Goal: Task Accomplishment & Management: Manage account settings

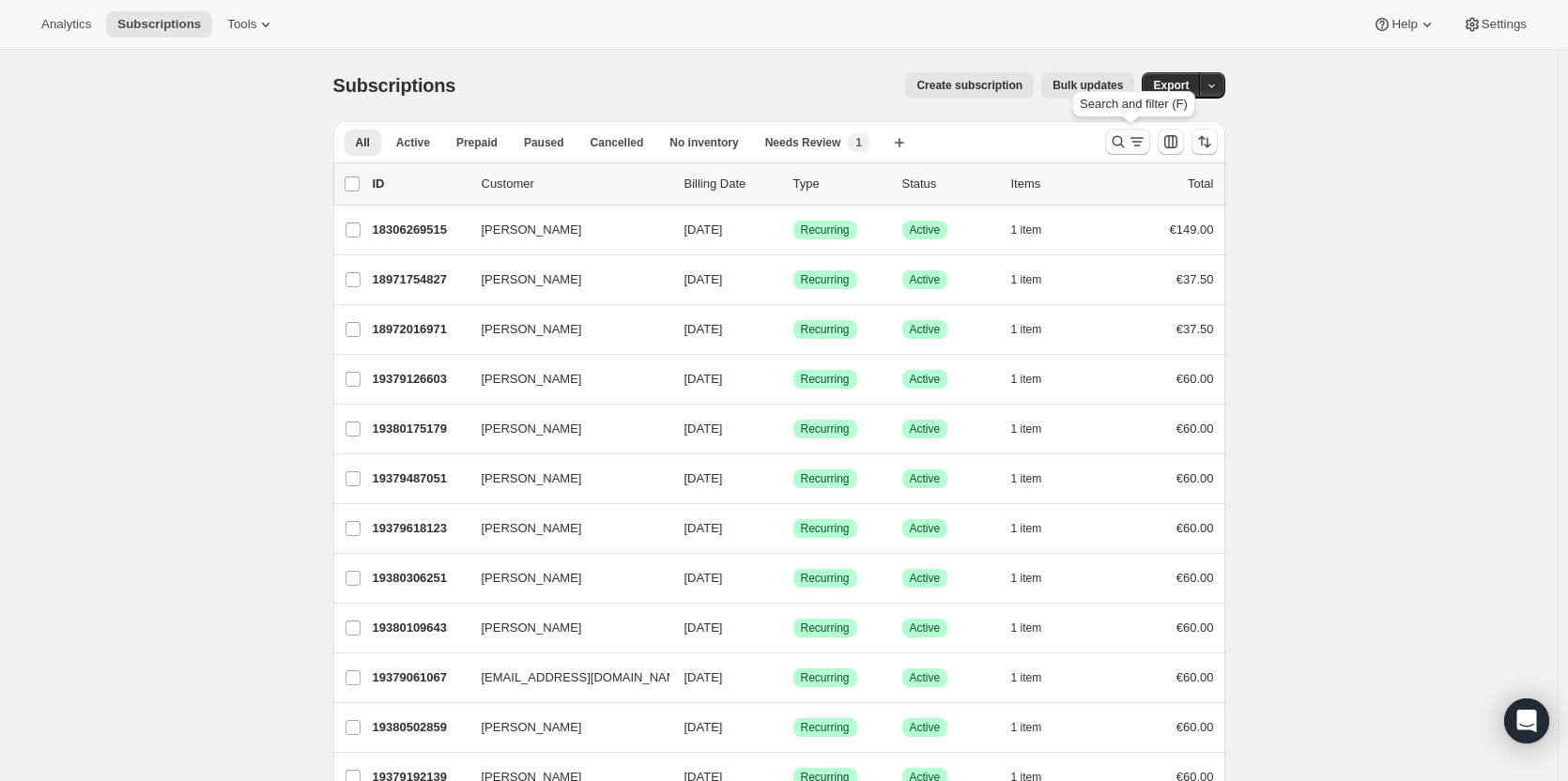
click at [1119, 138] on icon "Search and filter results" at bounding box center [1118, 142] width 12 height 12
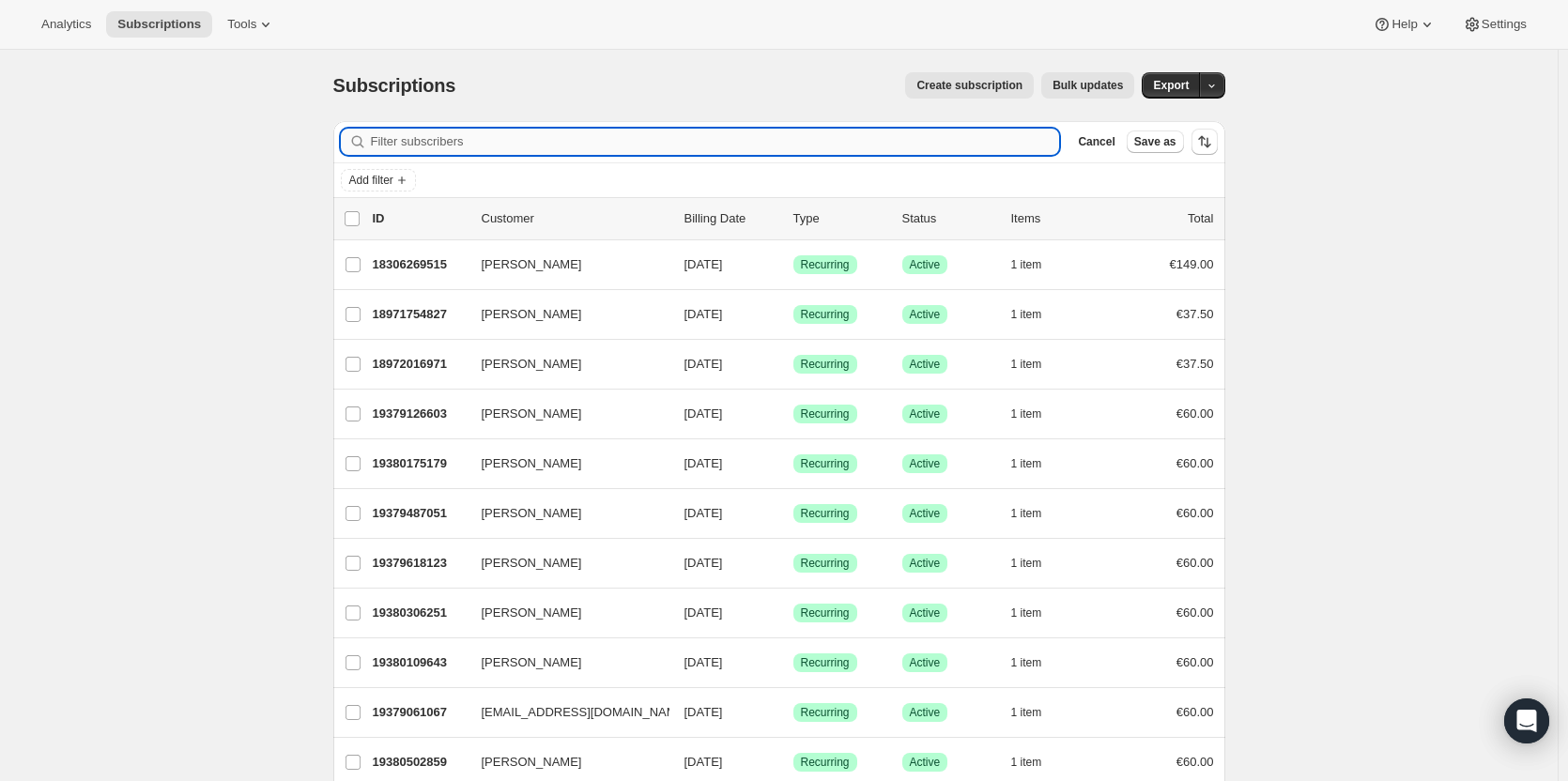
click at [747, 143] on input "Filter subscribers" at bounding box center [715, 142] width 689 height 26
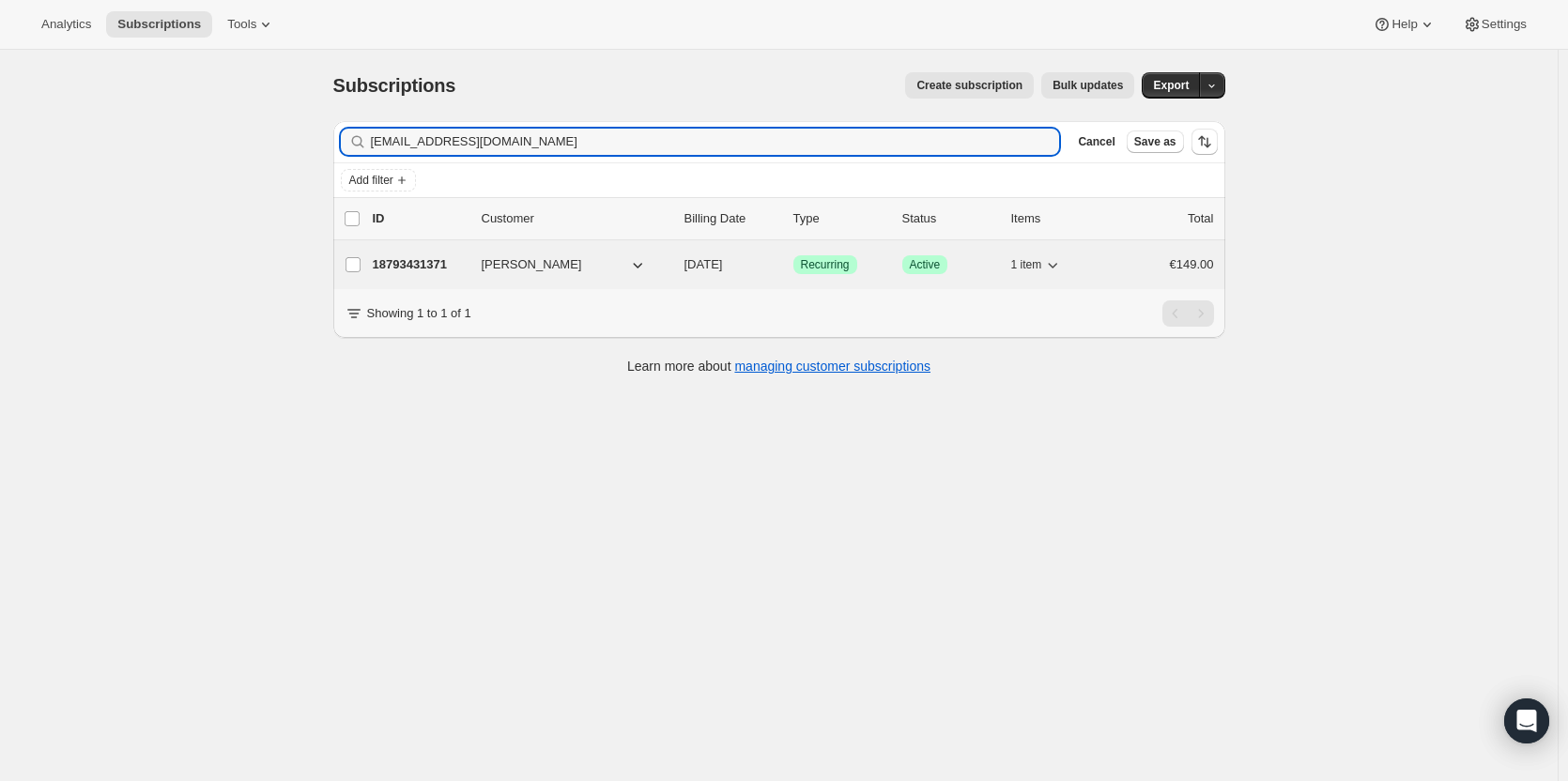
type input "[EMAIL_ADDRESS][DOMAIN_NAME]"
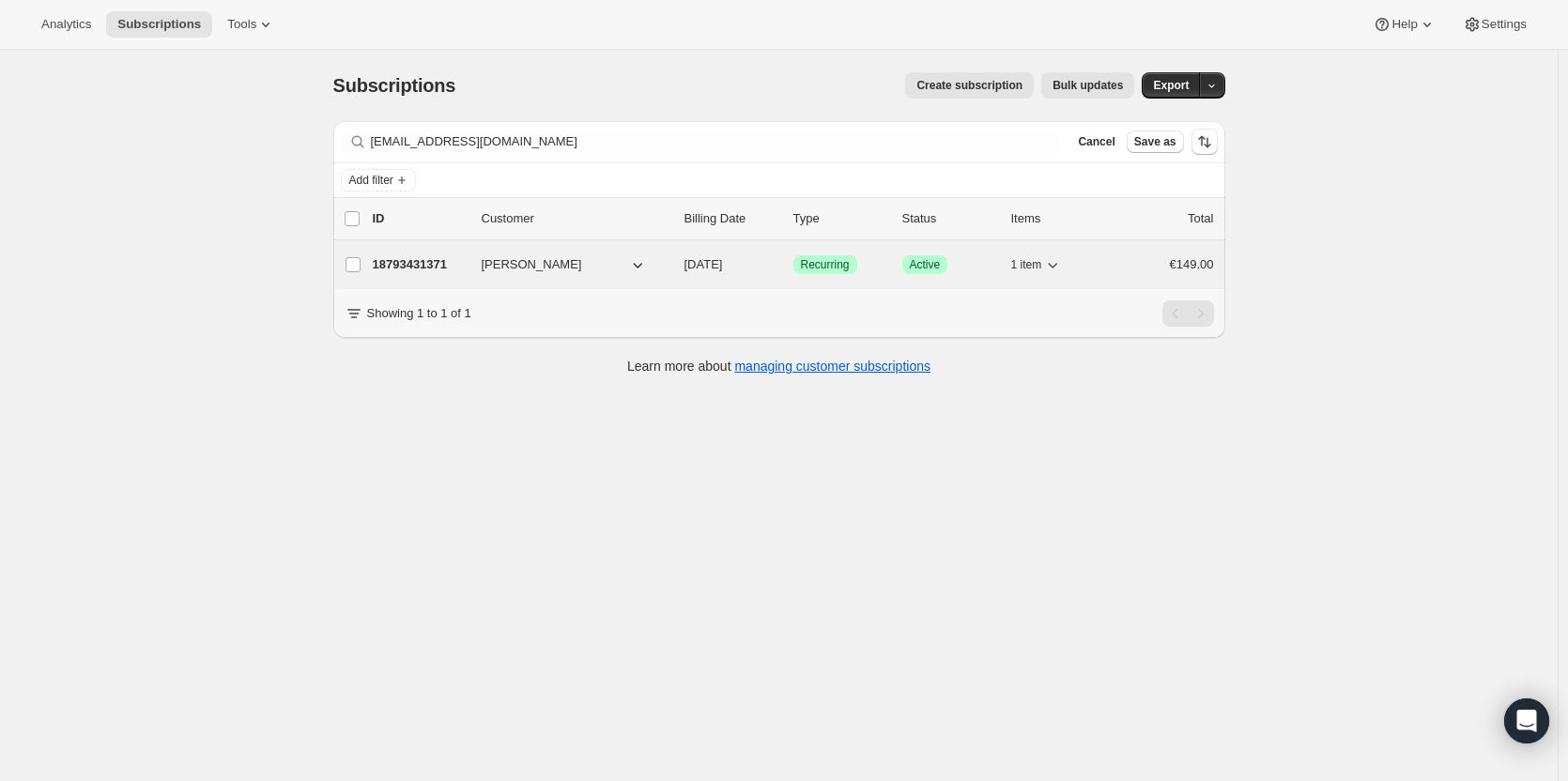
click at [444, 269] on p "18793431371" at bounding box center [420, 264] width 94 height 19
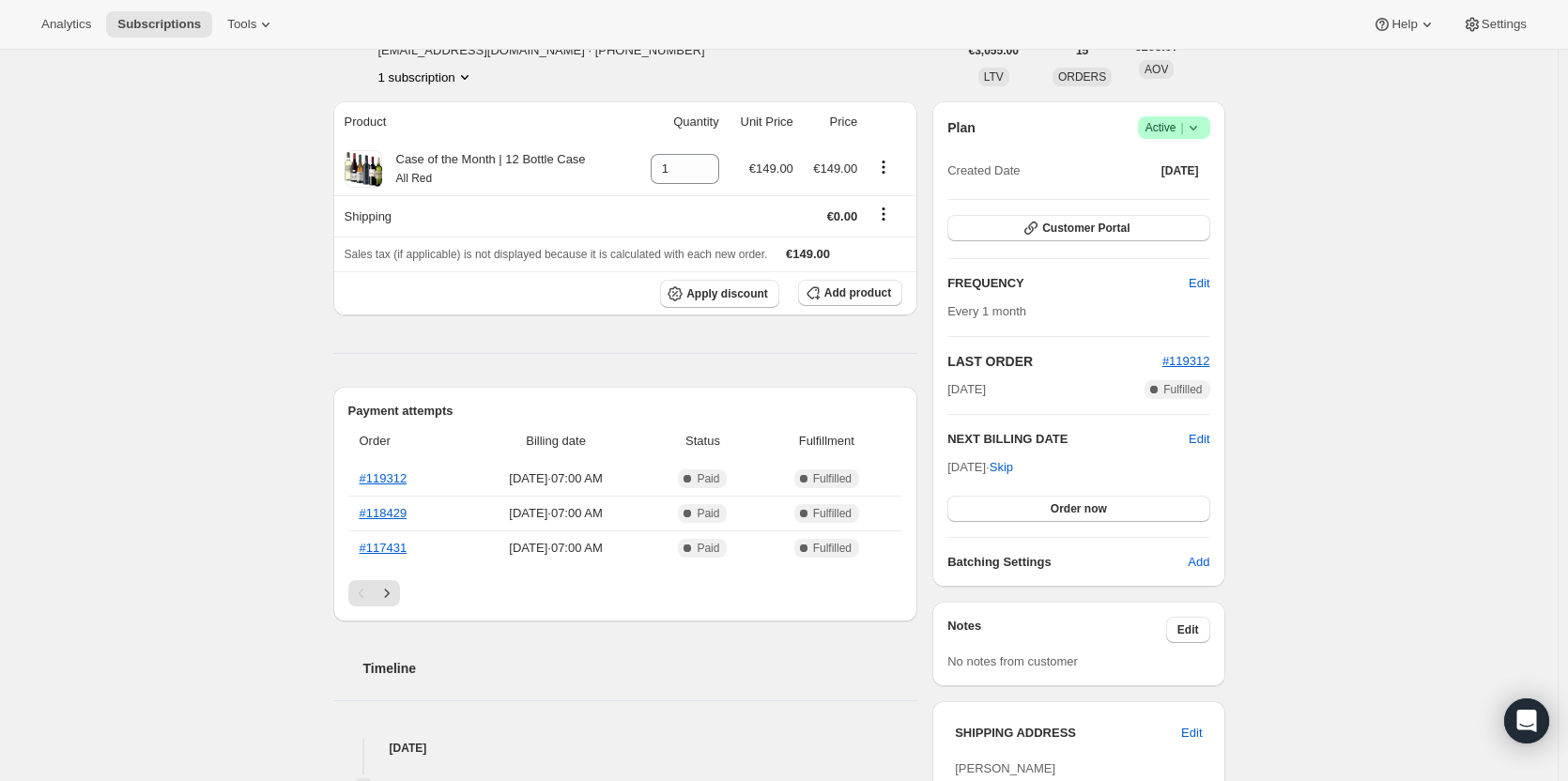
scroll to position [94, 0]
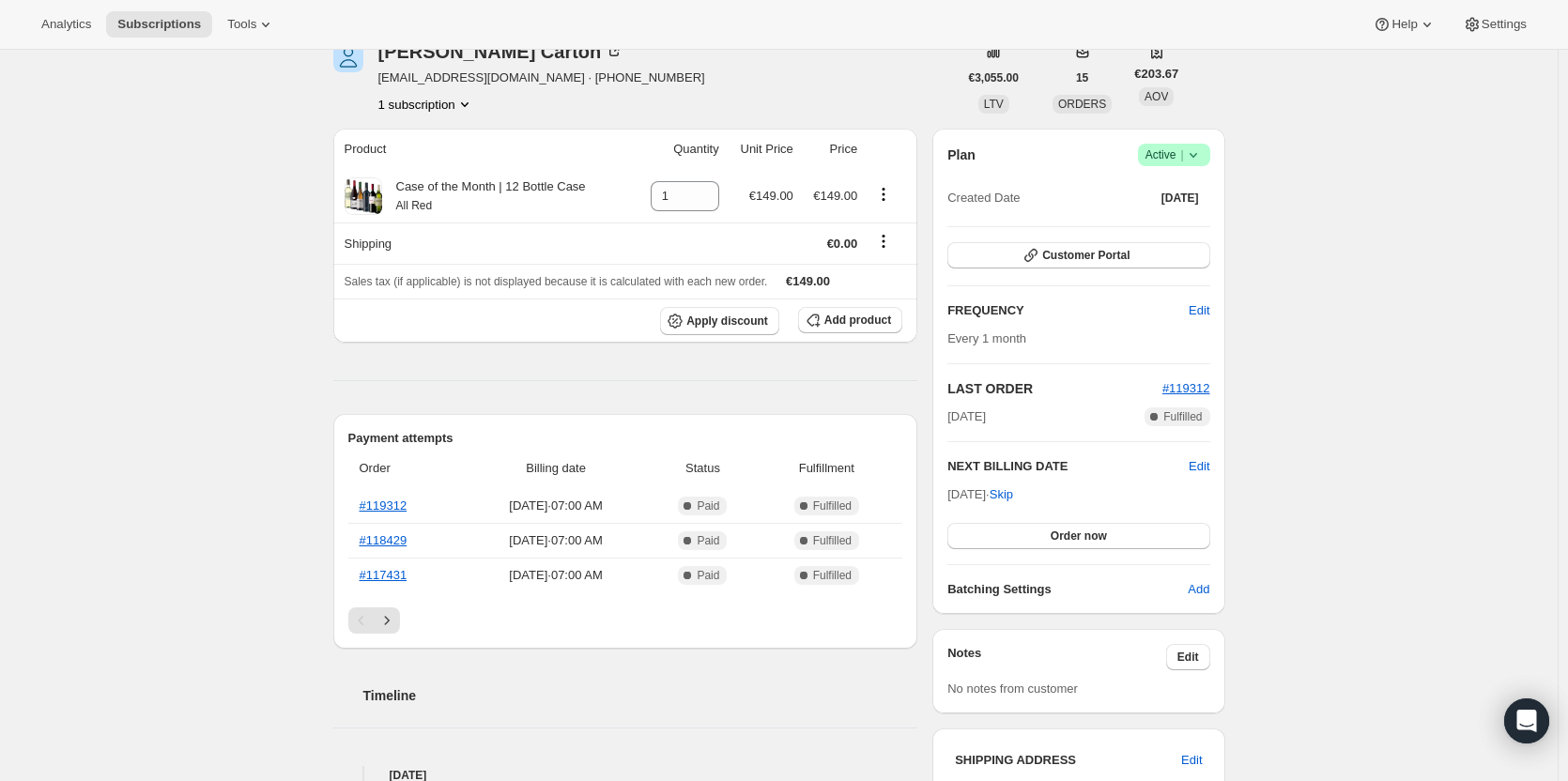
click at [1197, 148] on icon at bounding box center [1193, 155] width 19 height 19
click at [1183, 199] on span "Pause subscription" at bounding box center [1178, 192] width 103 height 14
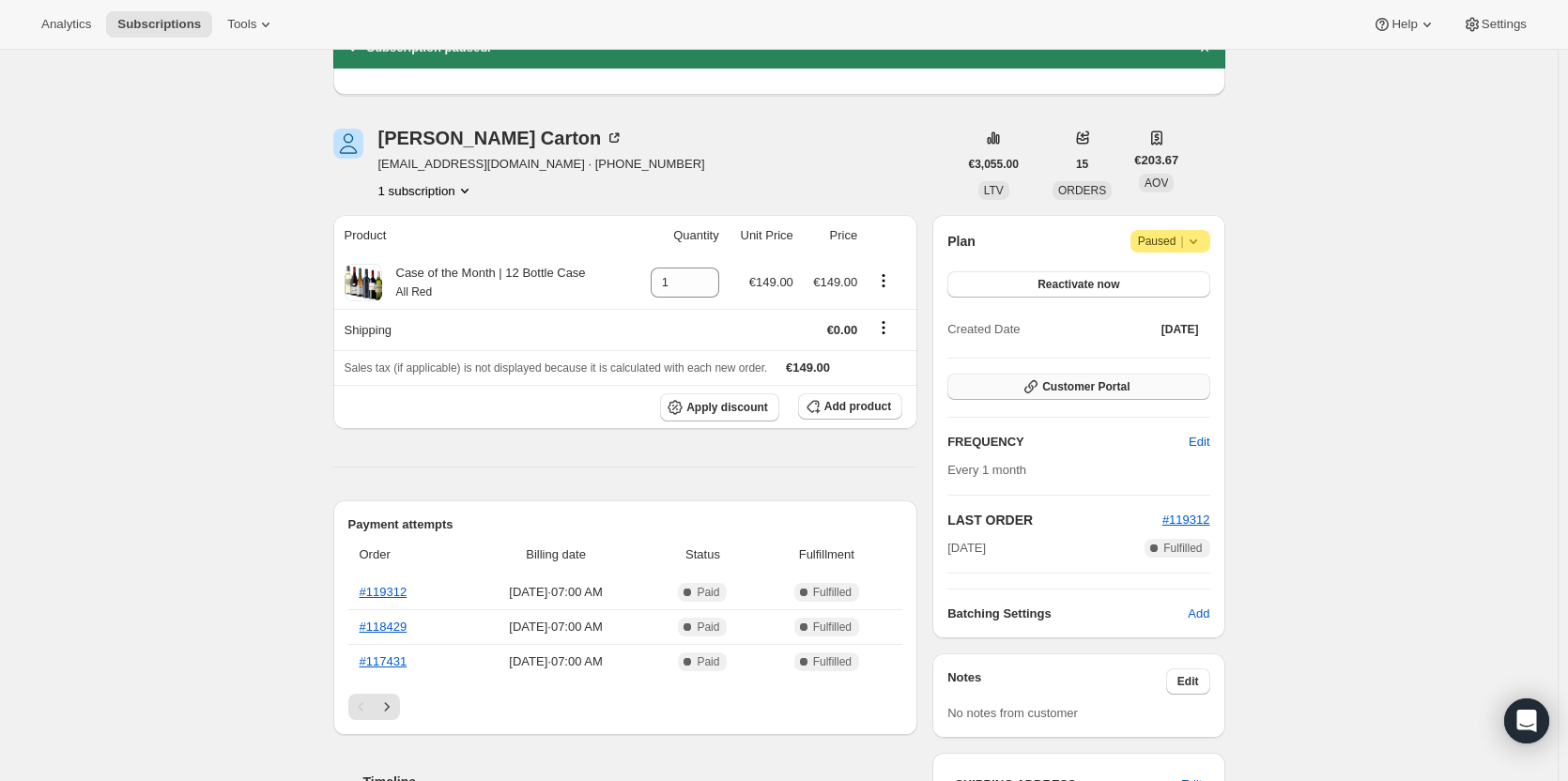
click at [1080, 387] on span "Customer Portal" at bounding box center [1085, 386] width 87 height 15
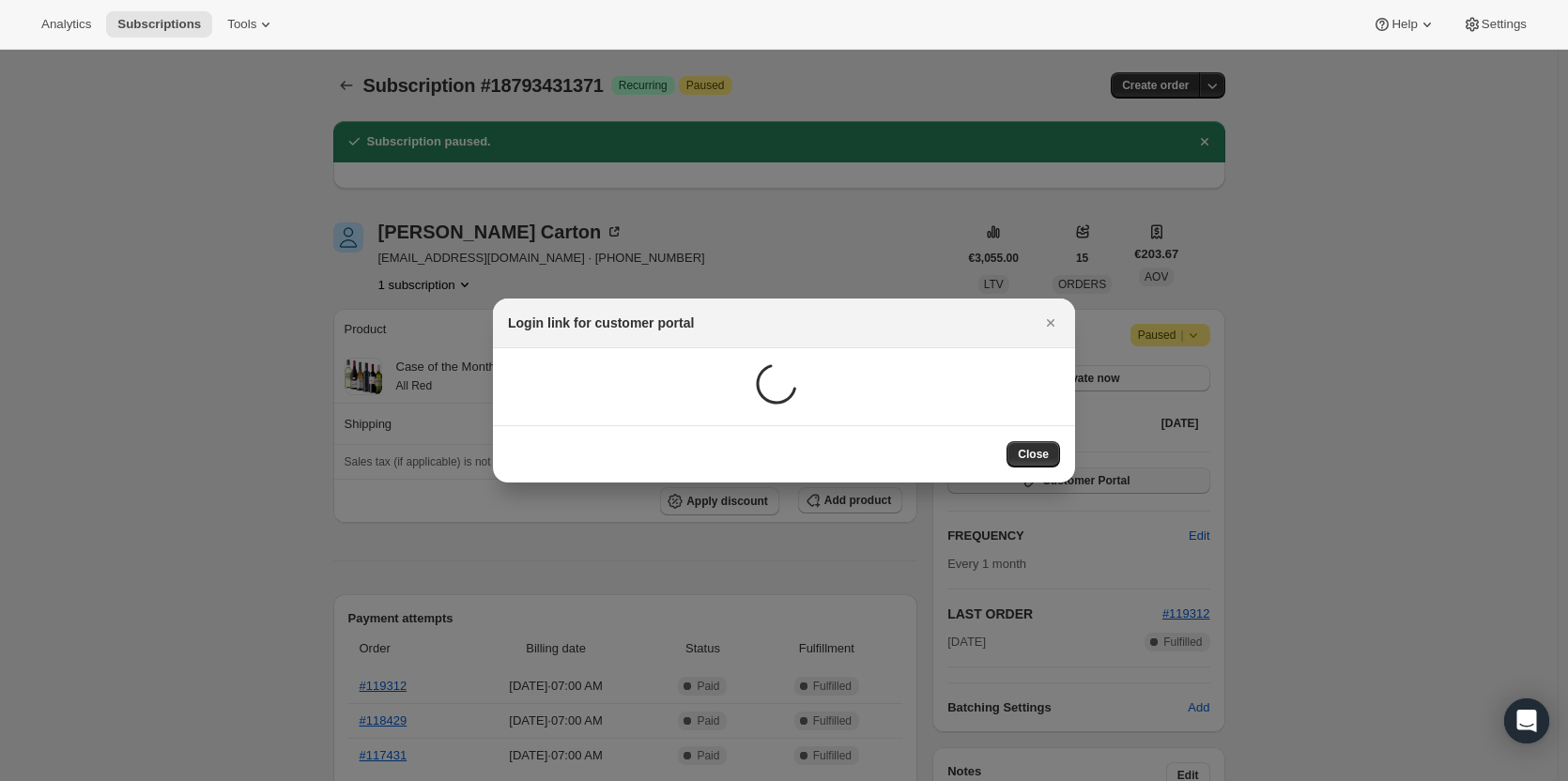
scroll to position [0, 0]
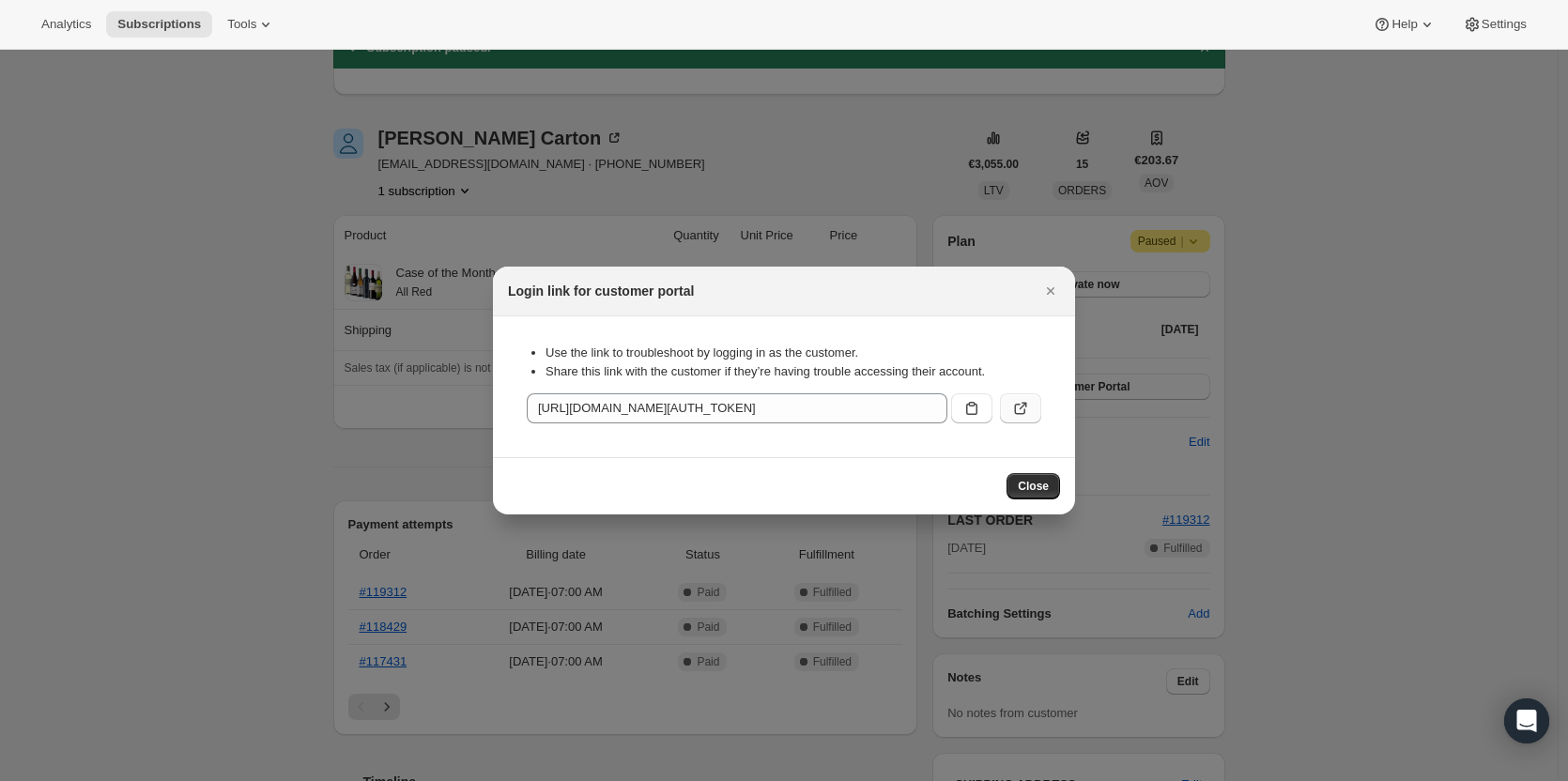
click at [1021, 411] on icon ":ree:" at bounding box center [1020, 408] width 19 height 19
click at [965, 405] on icon ":ree:" at bounding box center [972, 408] width 19 height 19
